Goal: Use online tool/utility: Utilize a website feature to perform a specific function

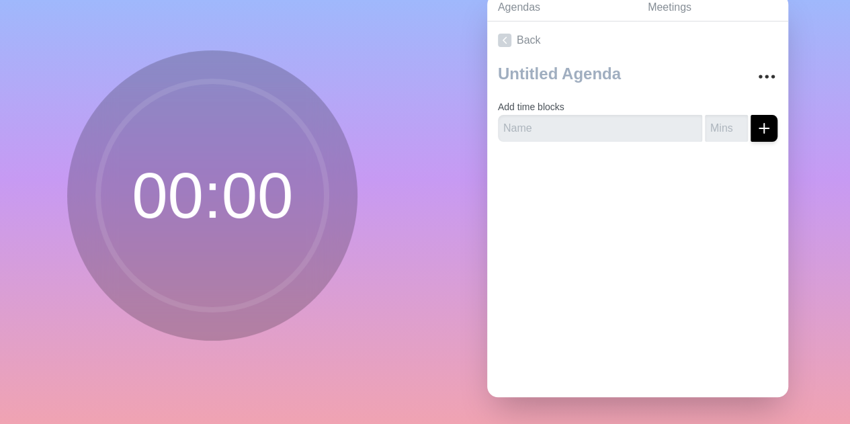
scroll to position [8, 0]
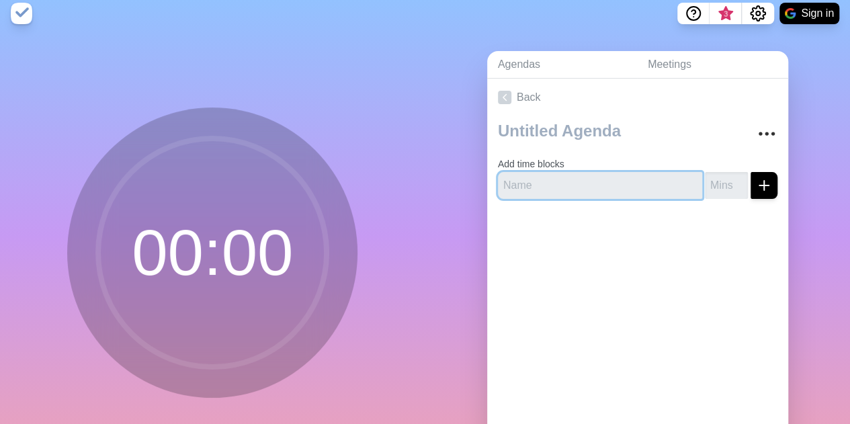
click at [518, 180] on input "text" at bounding box center [600, 185] width 204 height 27
type input "Hicham"
click at [705, 186] on input "number" at bounding box center [726, 185] width 43 height 27
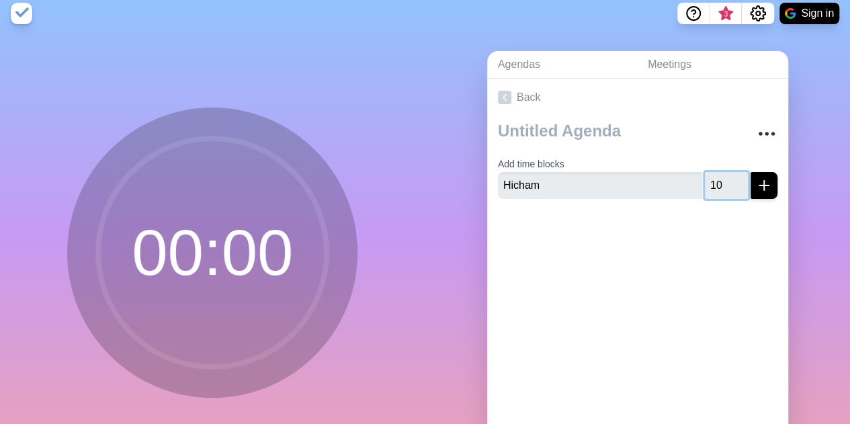
type input "10"
click at [742, 293] on div "Back Add time blocks Hicham 10" at bounding box center [637, 267] width 301 height 376
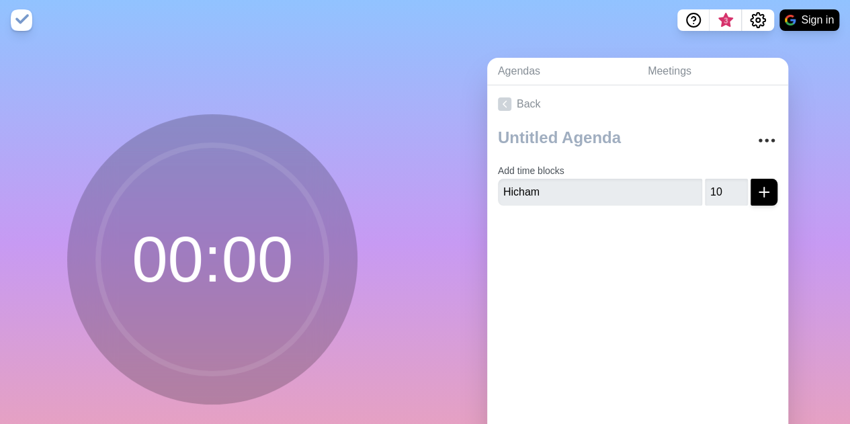
scroll to position [0, 0]
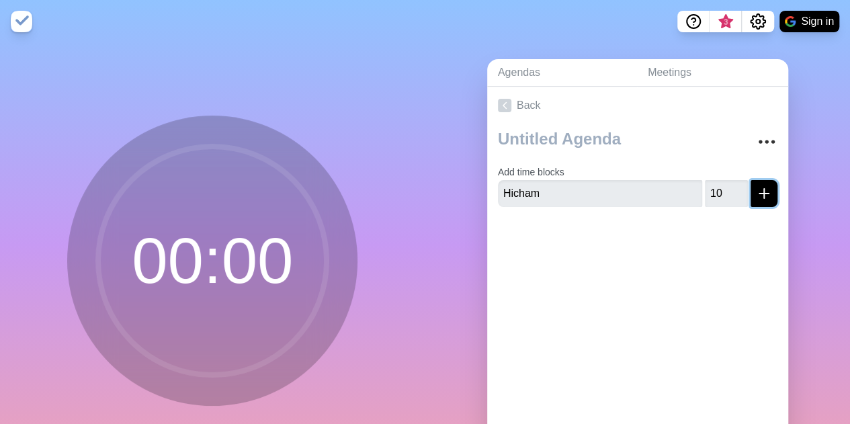
click at [752, 184] on button "submit" at bounding box center [764, 193] width 27 height 27
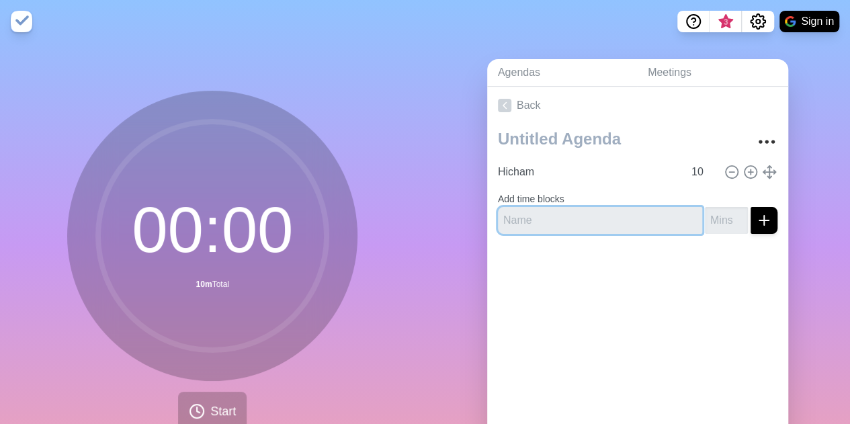
click at [523, 216] on input "text" at bounding box center [600, 220] width 204 height 27
type input "[PERSON_NAME]"
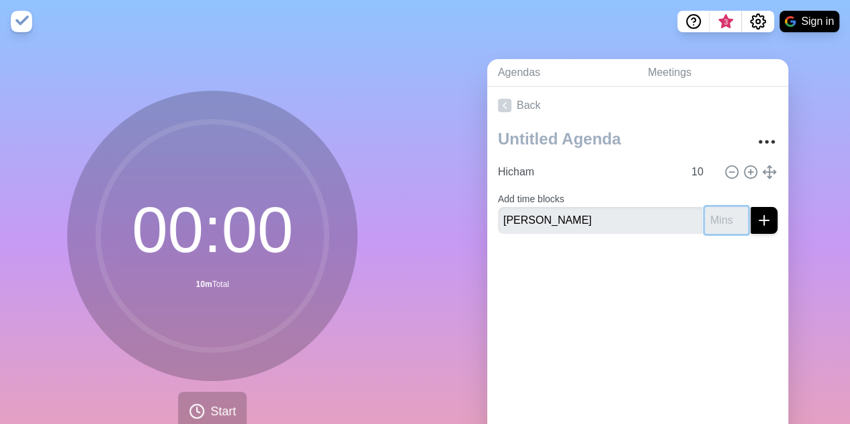
click at [706, 216] on input "number" at bounding box center [726, 220] width 43 height 27
type input "10"
click at [705, 340] on div "Back Hicham 10 Add time blocks [PERSON_NAME] 10" at bounding box center [637, 275] width 301 height 376
click at [756, 223] on icon "submit" at bounding box center [764, 220] width 16 height 16
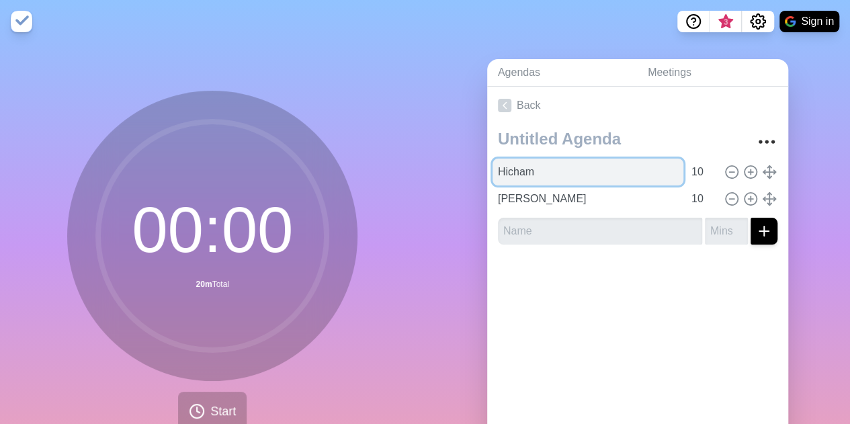
click at [537, 166] on input "Hicham" at bounding box center [588, 172] width 191 height 27
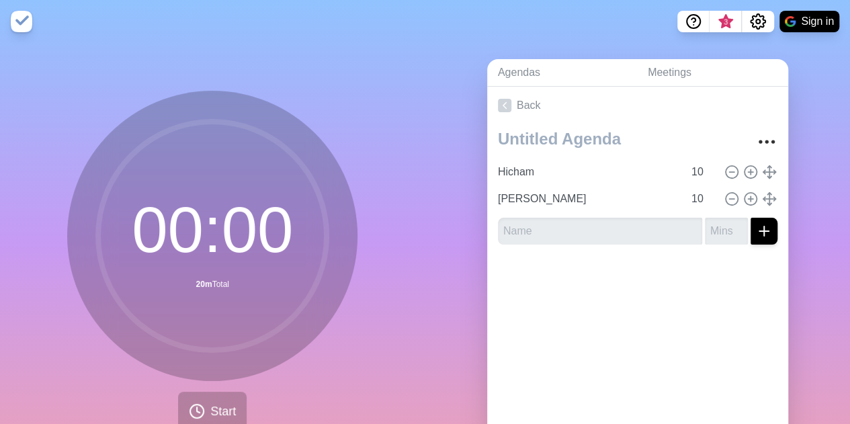
click at [641, 314] on div "Back Hicham 10 [PERSON_NAME] 10" at bounding box center [637, 275] width 301 height 376
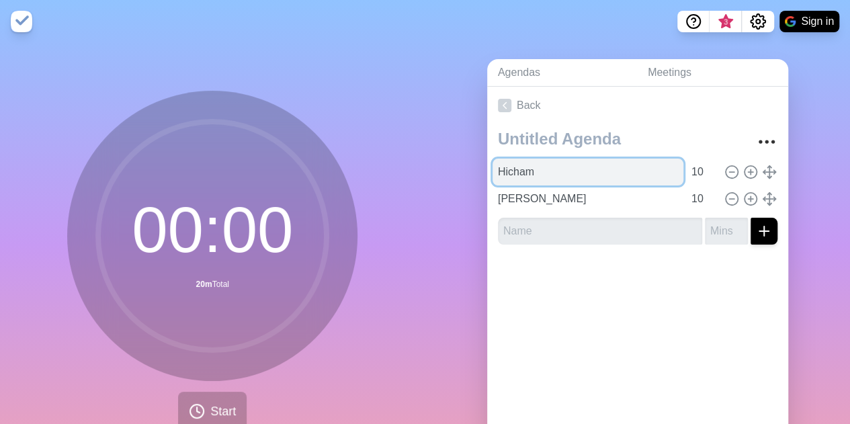
click at [590, 175] on input "Hicham" at bounding box center [588, 172] width 191 height 27
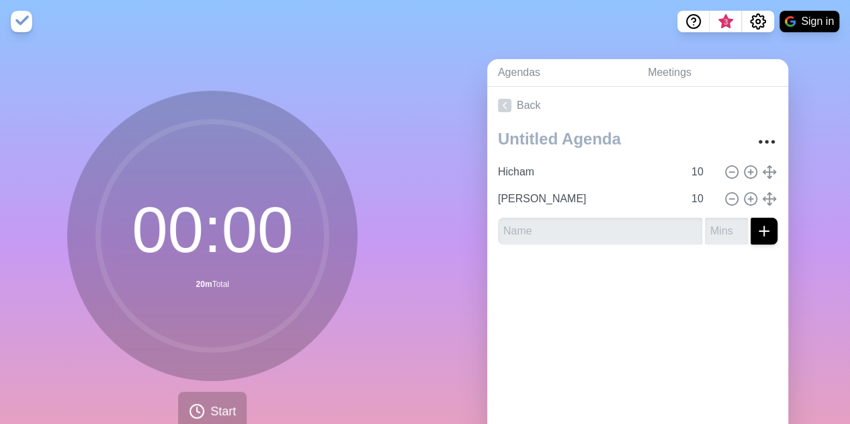
click at [770, 173] on div "Hicham 10 [PERSON_NAME] 10" at bounding box center [637, 189] width 301 height 131
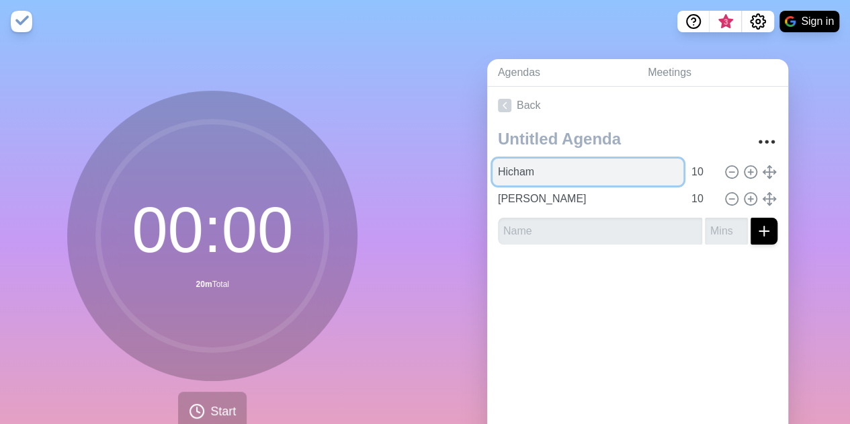
click at [601, 177] on input "Hicham" at bounding box center [588, 172] width 191 height 27
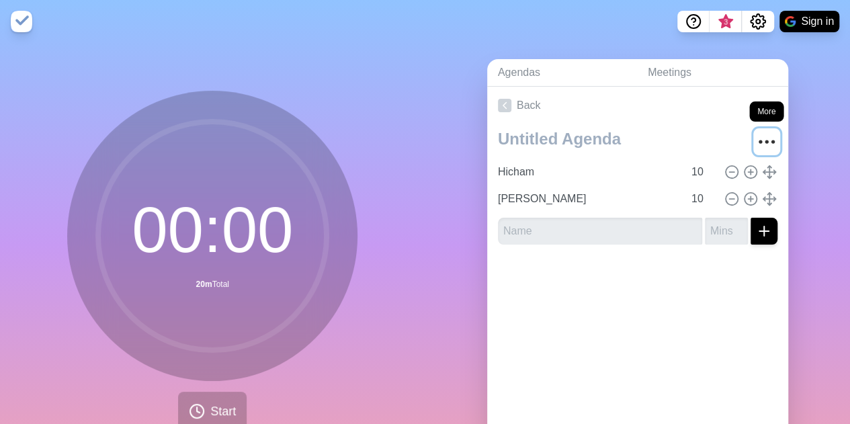
click at [760, 141] on circle "More" at bounding box center [761, 142] width 2 height 2
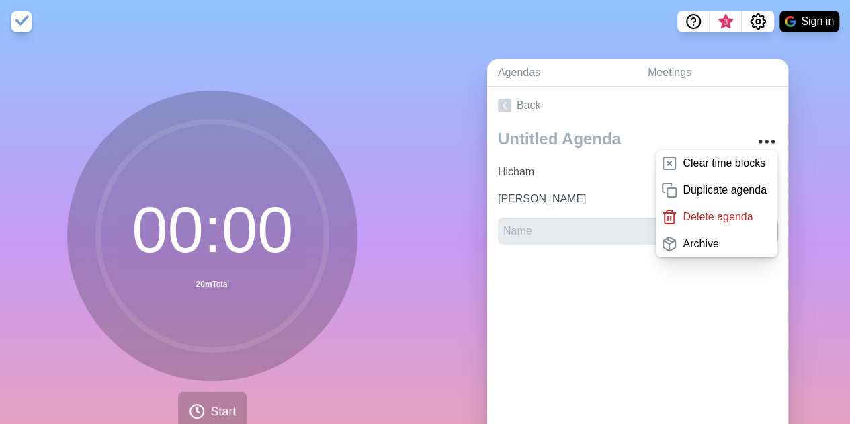
click at [660, 317] on div "Back Clear time blocks Duplicate agenda Delete agenda Archive Hicham 10 [PERSON…" at bounding box center [637, 275] width 301 height 376
click at [688, 97] on link "Back" at bounding box center [637, 106] width 301 height 38
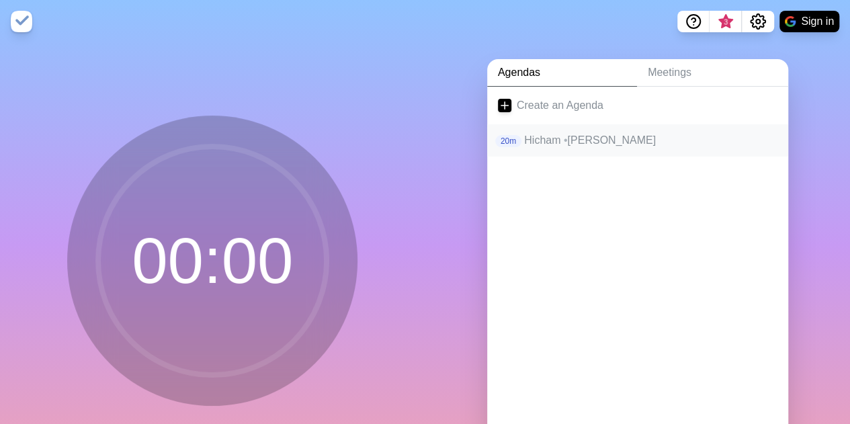
click at [571, 138] on p "[PERSON_NAME] • [PERSON_NAME]" at bounding box center [650, 140] width 253 height 16
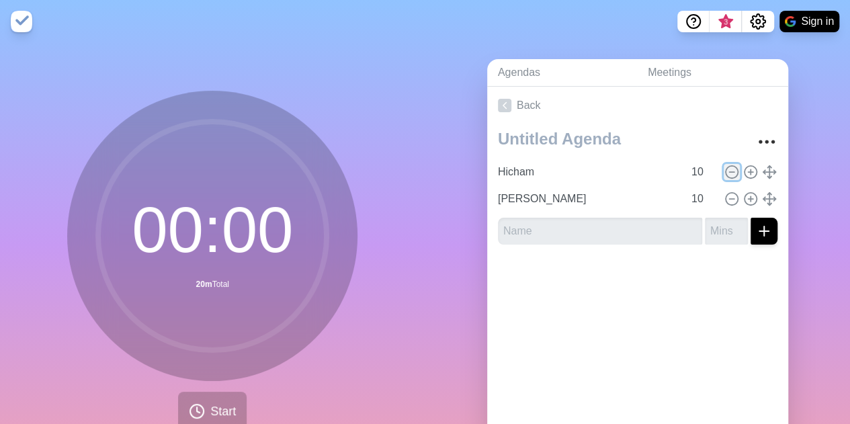
click at [725, 167] on icon at bounding box center [732, 172] width 15 height 15
type input "[PERSON_NAME]"
